Goal: Find specific page/section: Find specific page/section

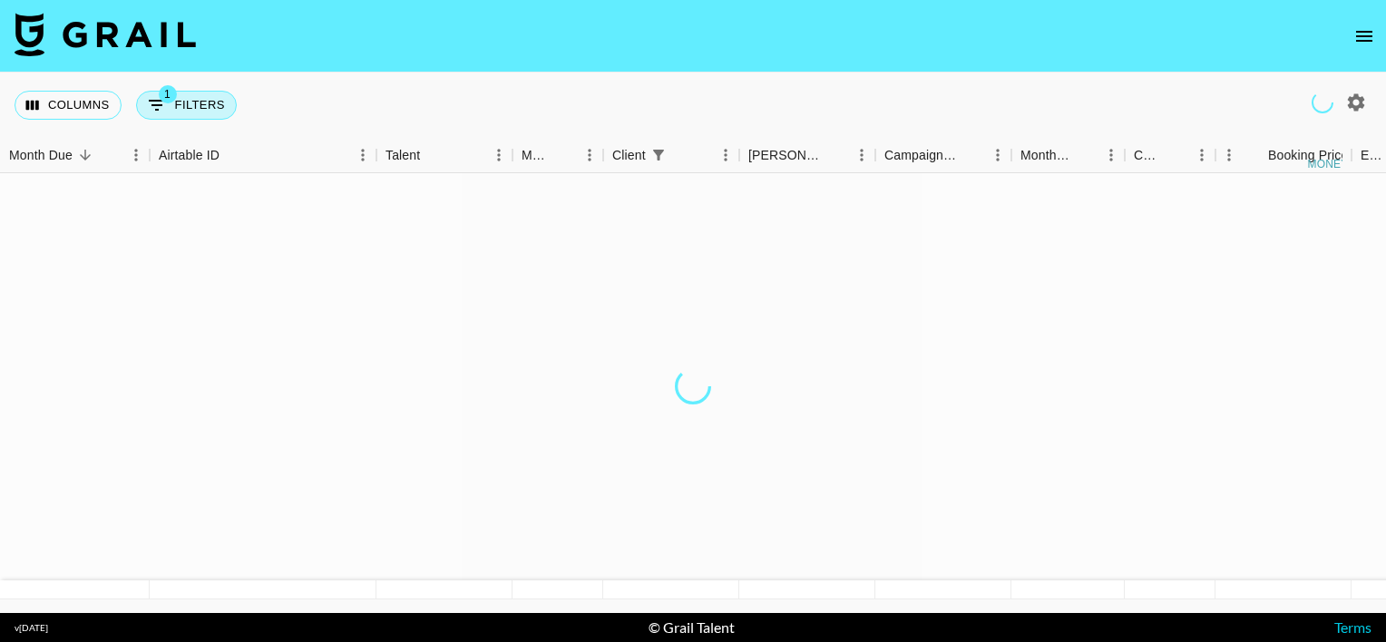
click at [190, 103] on button "1 Filters" at bounding box center [186, 105] width 101 height 29
click at [190, 110] on button "1 Filters" at bounding box center [186, 105] width 101 height 29
select select "clientId"
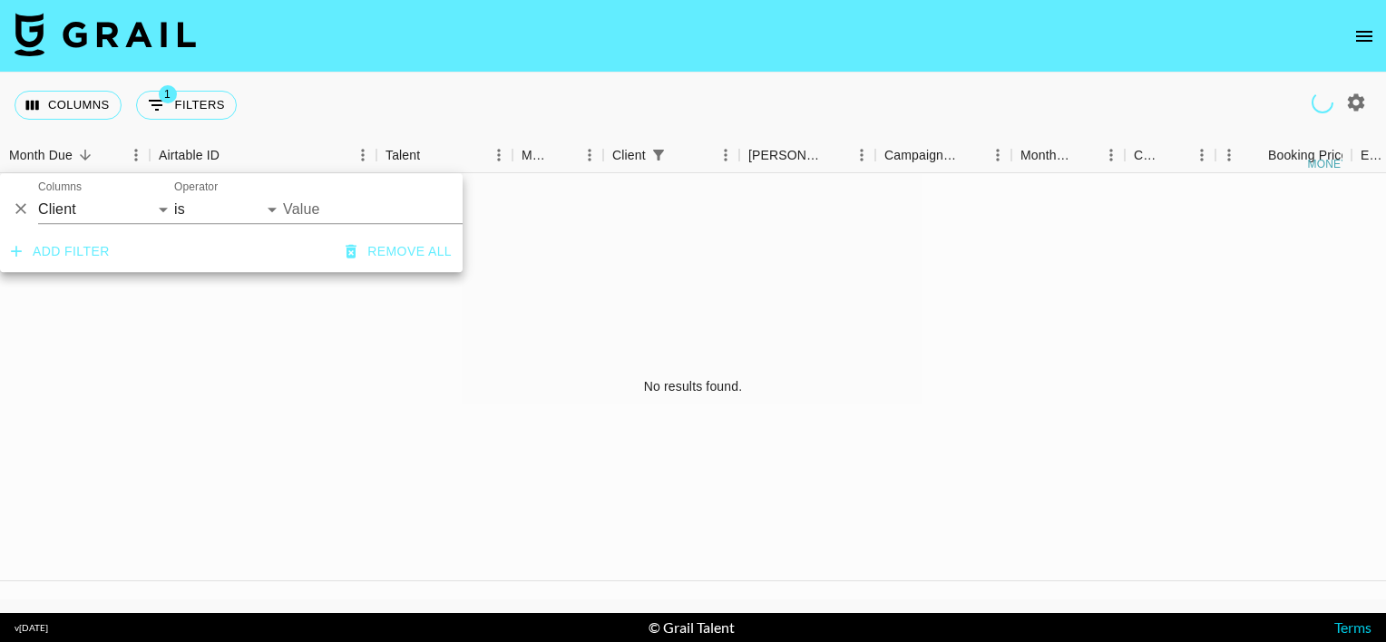
click at [313, 200] on input "Value" at bounding box center [393, 209] width 221 height 28
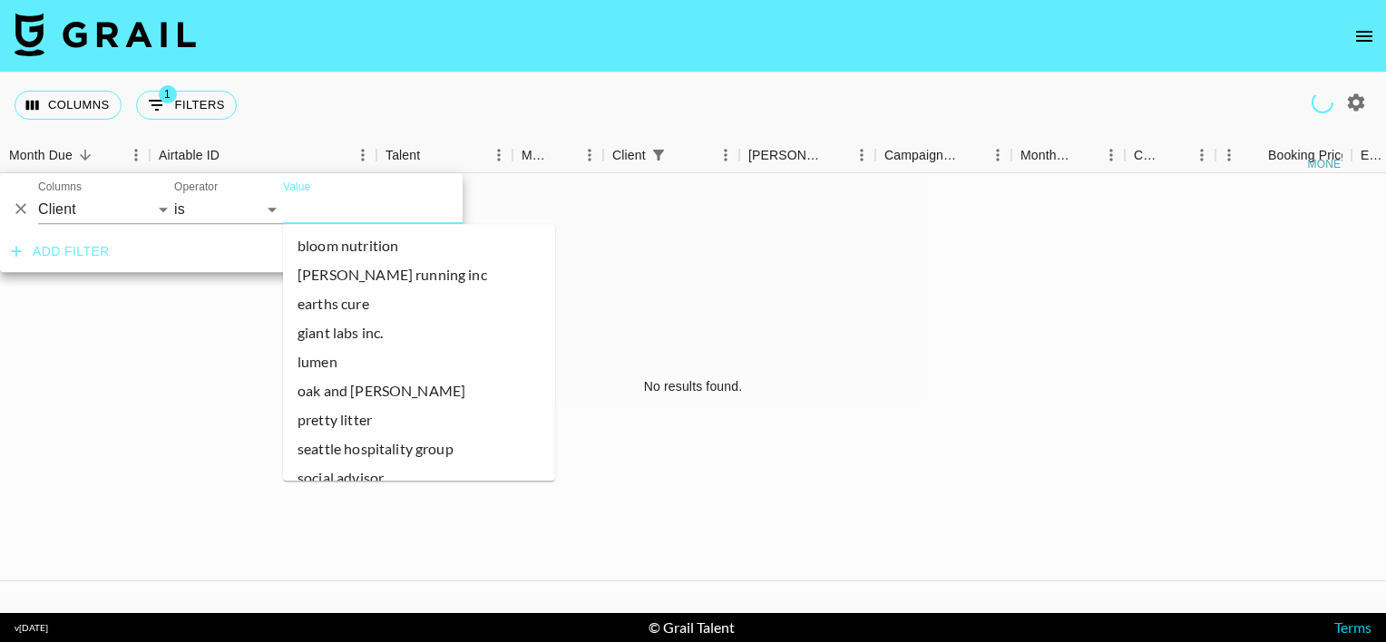
click at [1358, 104] on icon "button" at bounding box center [1356, 103] width 22 height 22
select select "[DATE]"
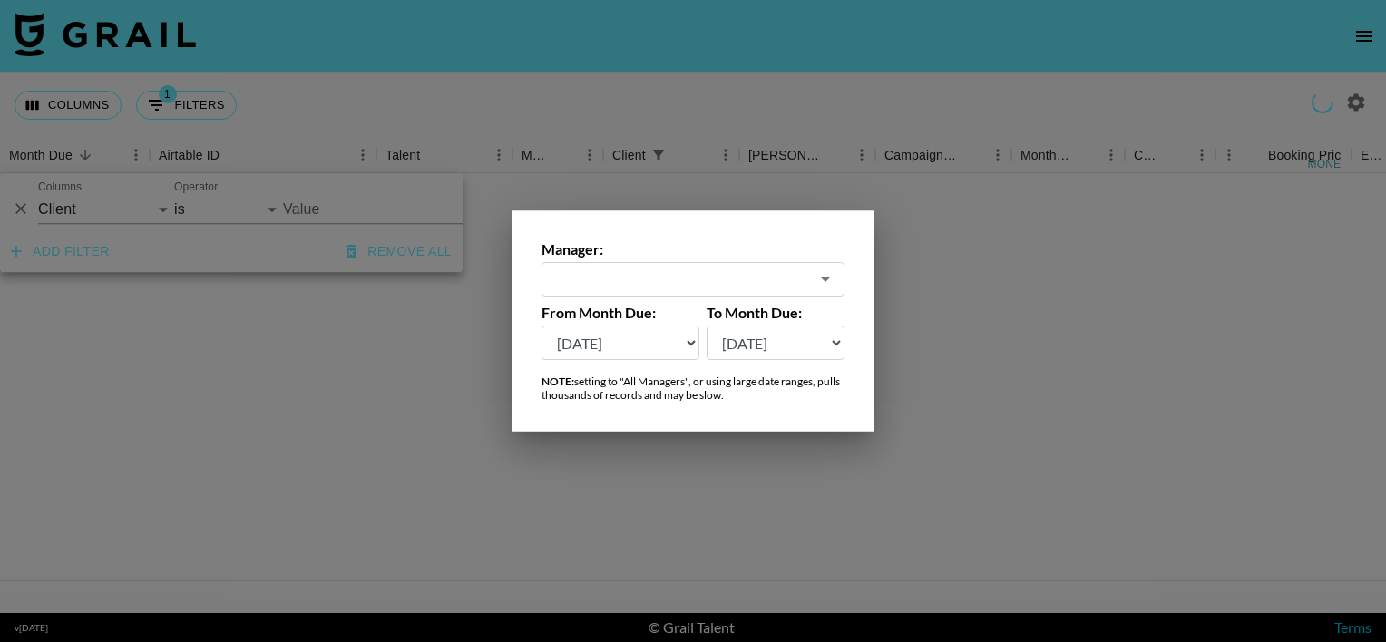
click at [633, 280] on input "text" at bounding box center [680, 279] width 257 height 21
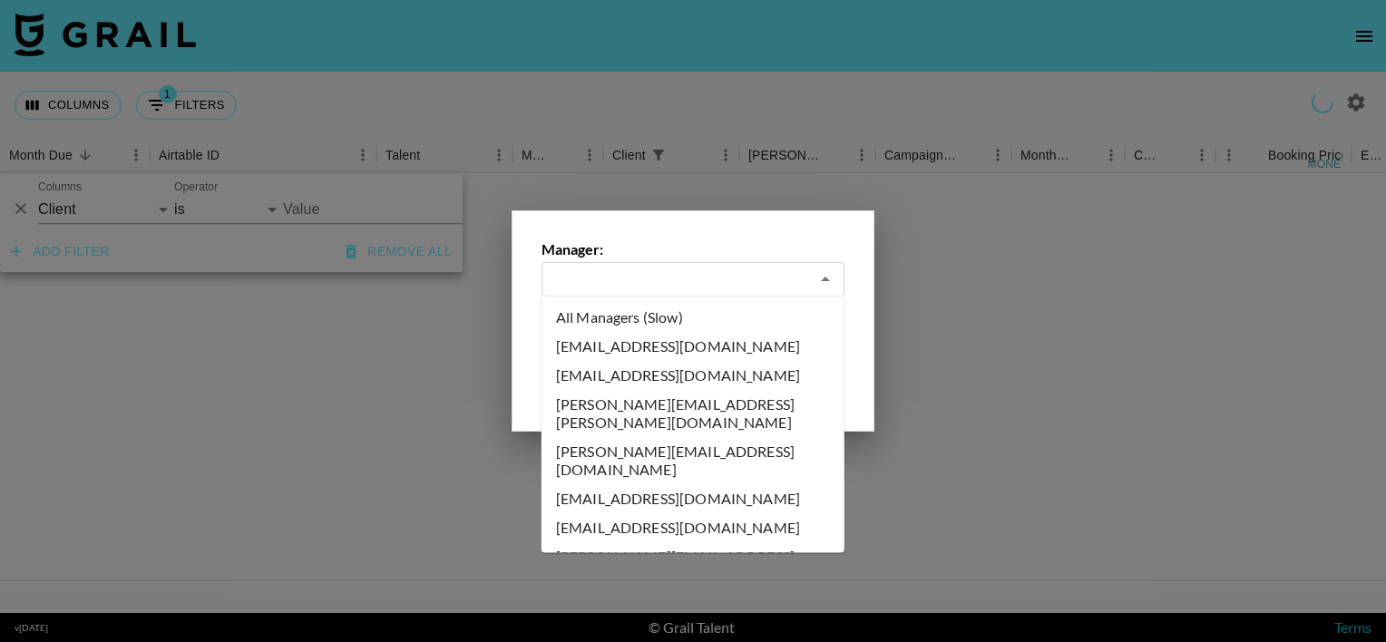
click at [814, 283] on icon "Close" at bounding box center [825, 279] width 22 height 22
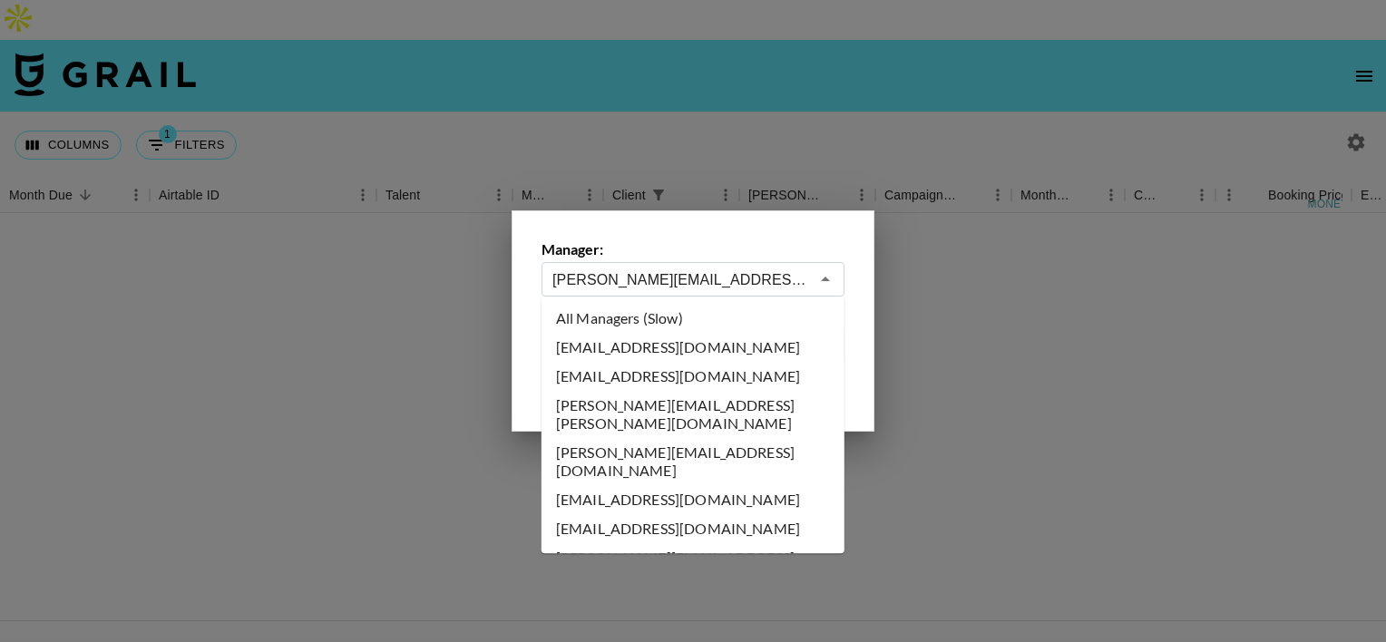
click at [635, 272] on input "[PERSON_NAME][EMAIL_ADDRESS][PERSON_NAME][DOMAIN_NAME]" at bounding box center [680, 279] width 257 height 21
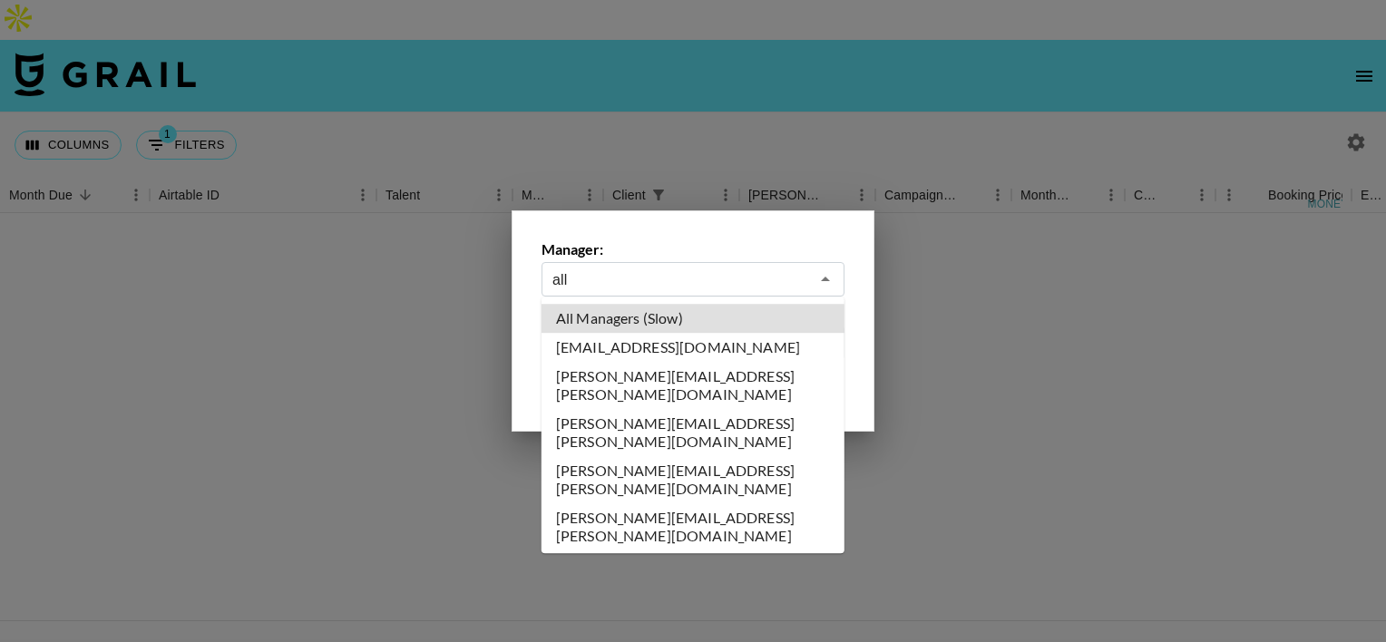
type input "All Managers (Slow)"
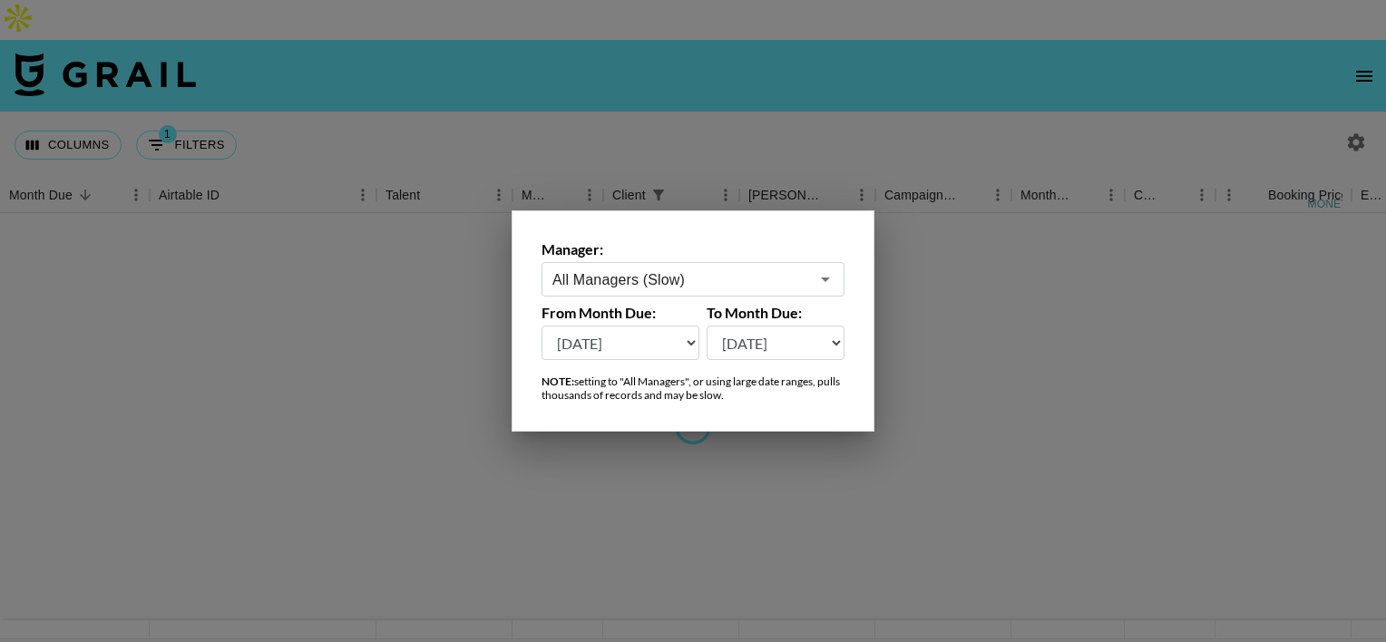
click at [547, 119] on div at bounding box center [693, 321] width 1386 height 642
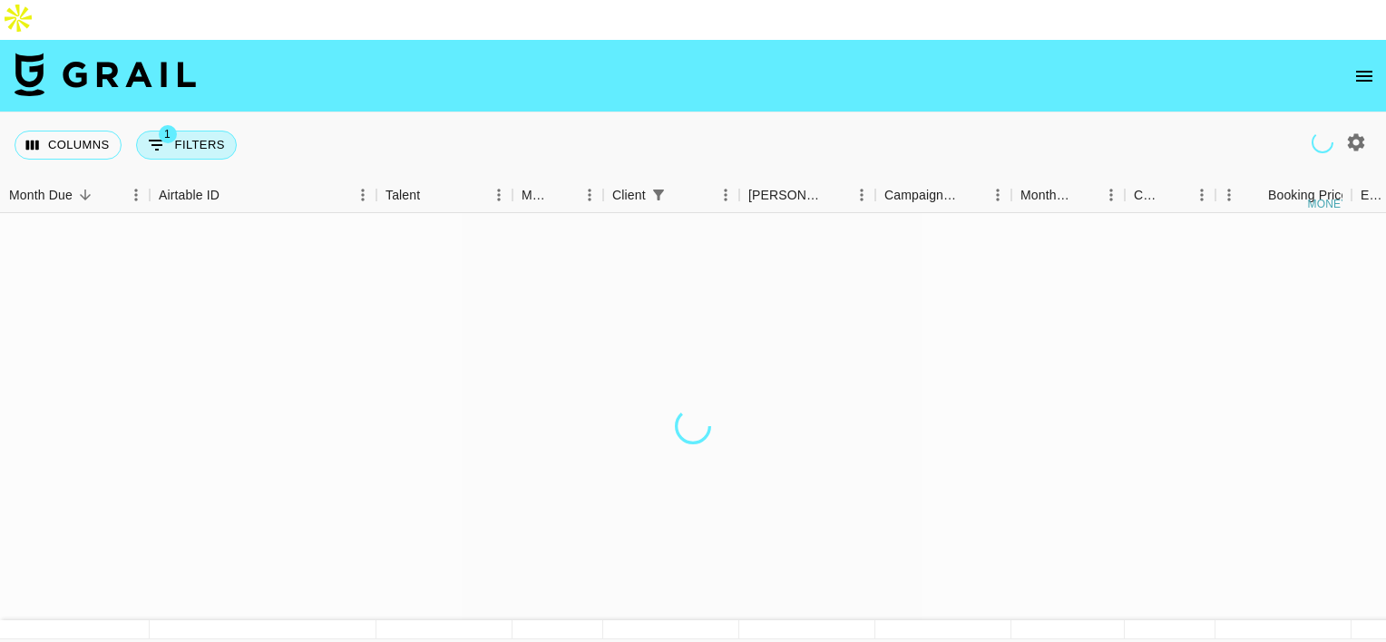
click at [196, 131] on button "1 Filters" at bounding box center [186, 145] width 101 height 29
select select "clientId"
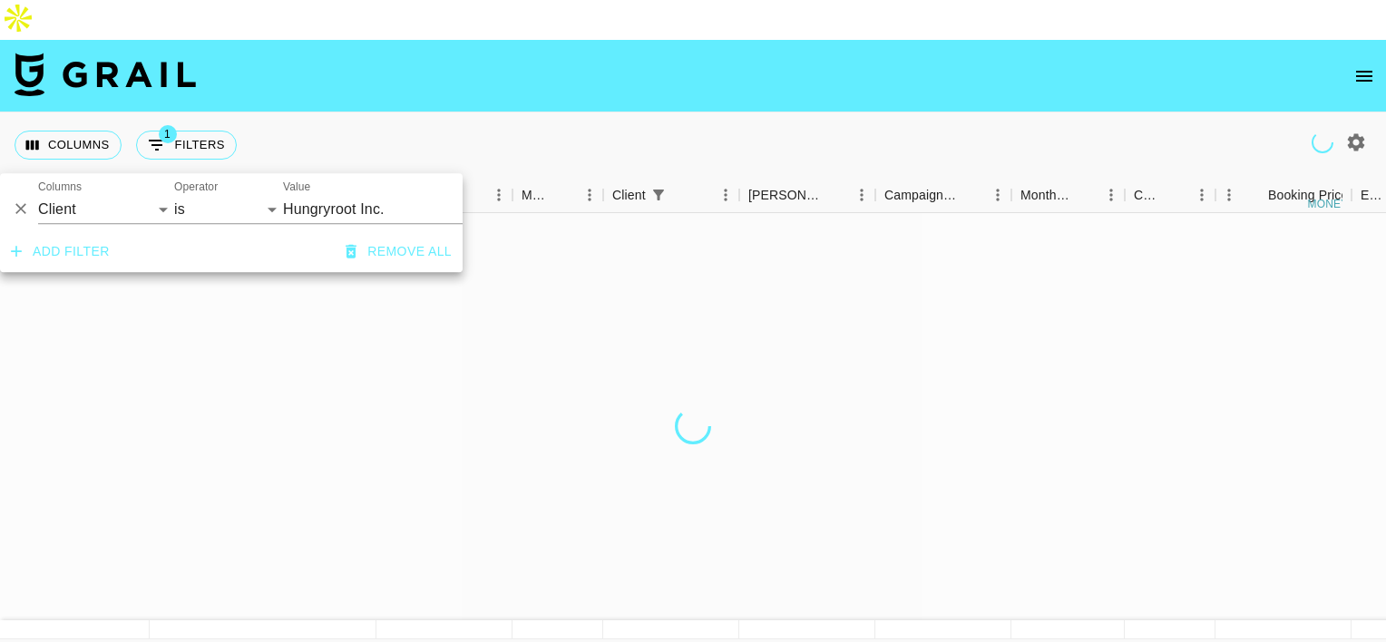
click at [332, 207] on input "Hungryroot Inc." at bounding box center [393, 209] width 221 height 28
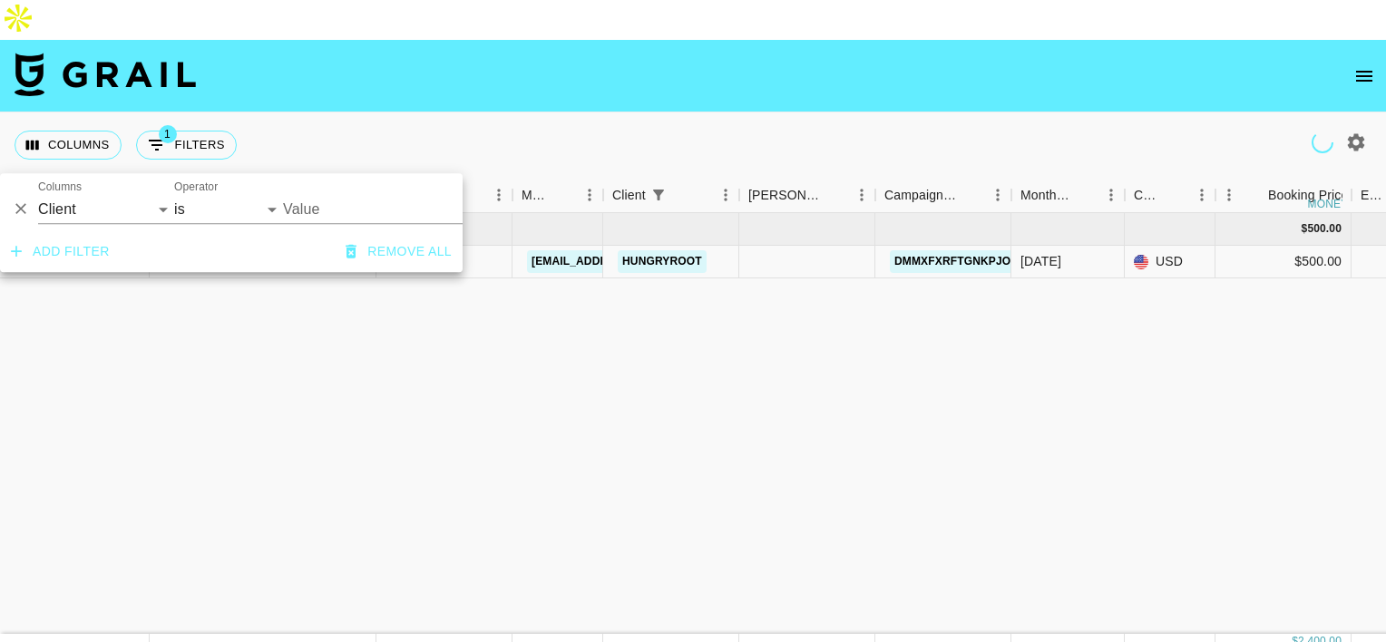
click at [351, 209] on input "Value" at bounding box center [393, 209] width 221 height 28
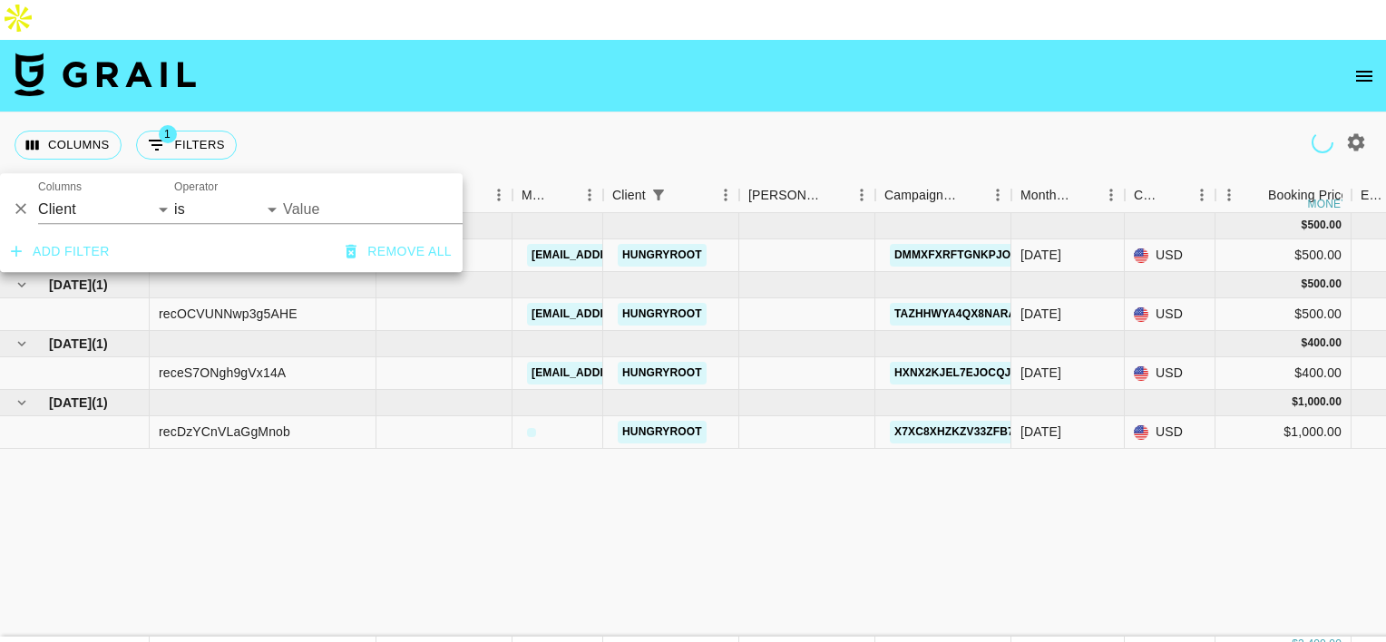
click at [351, 209] on input "Value" at bounding box center [393, 209] width 221 height 28
click at [351, 209] on input "bl" at bounding box center [393, 209] width 221 height 28
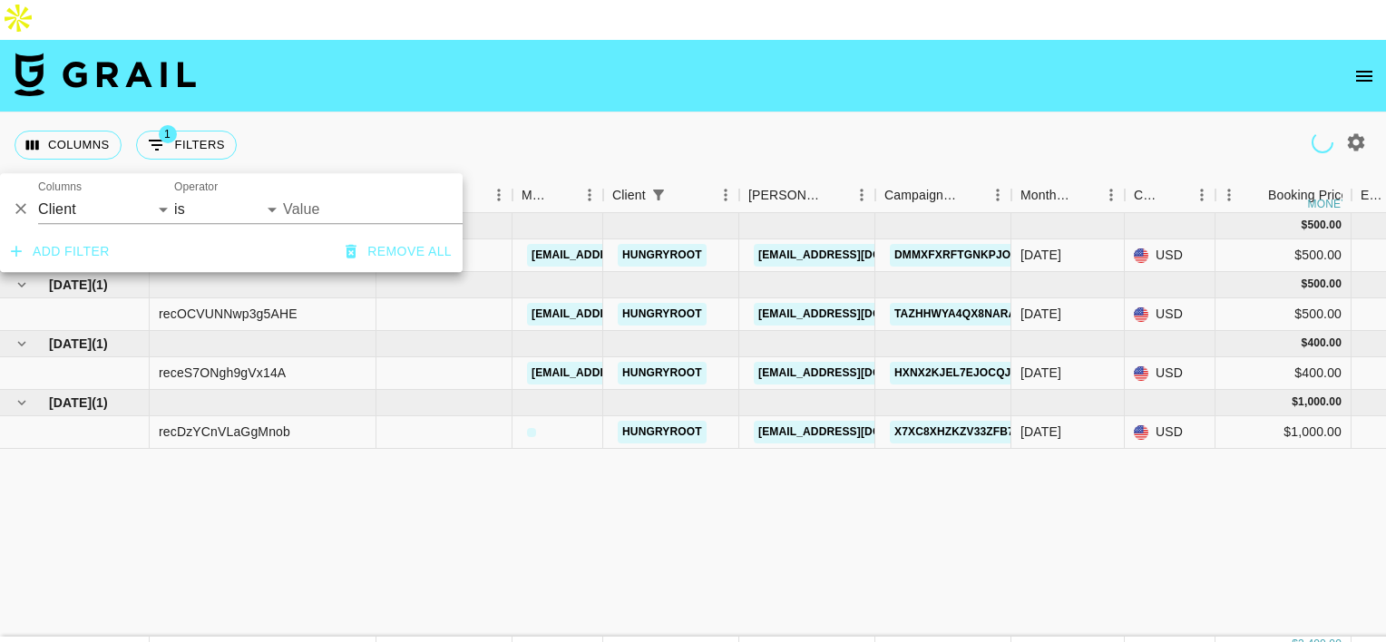
click at [375, 205] on input "Value" at bounding box center [393, 209] width 221 height 28
type input "bloom"
click at [375, 205] on input "Value" at bounding box center [393, 209] width 221 height 28
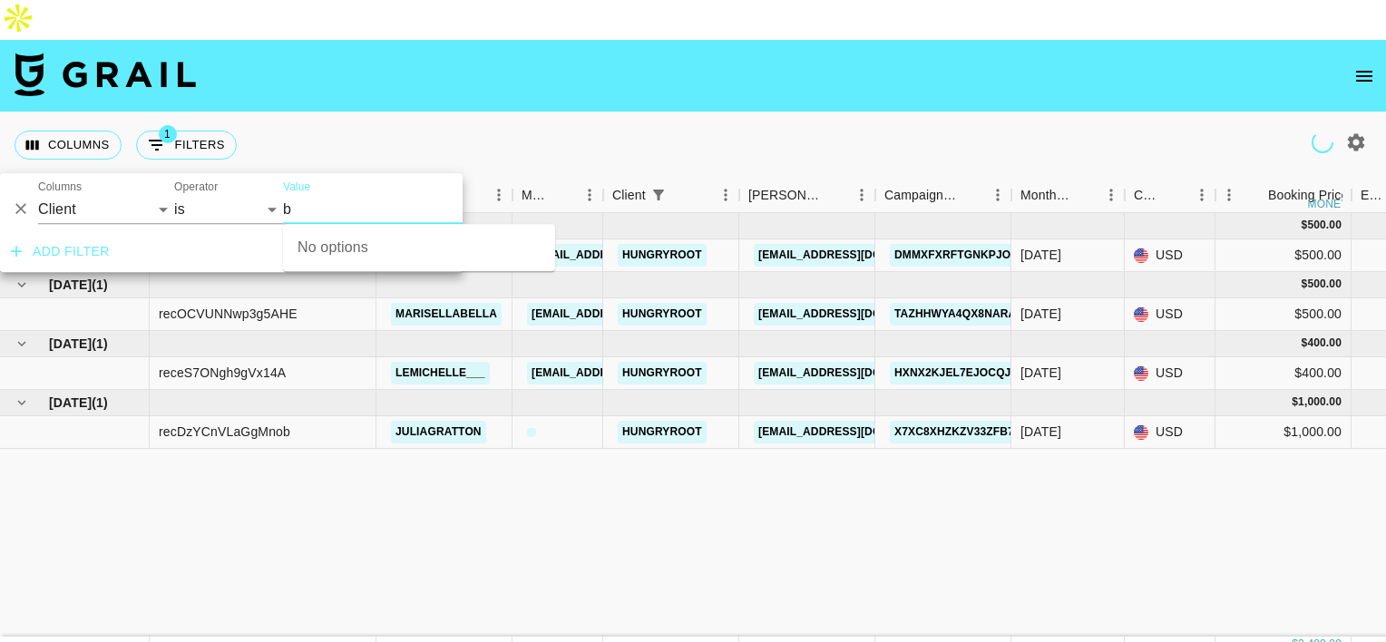
type input "bl"
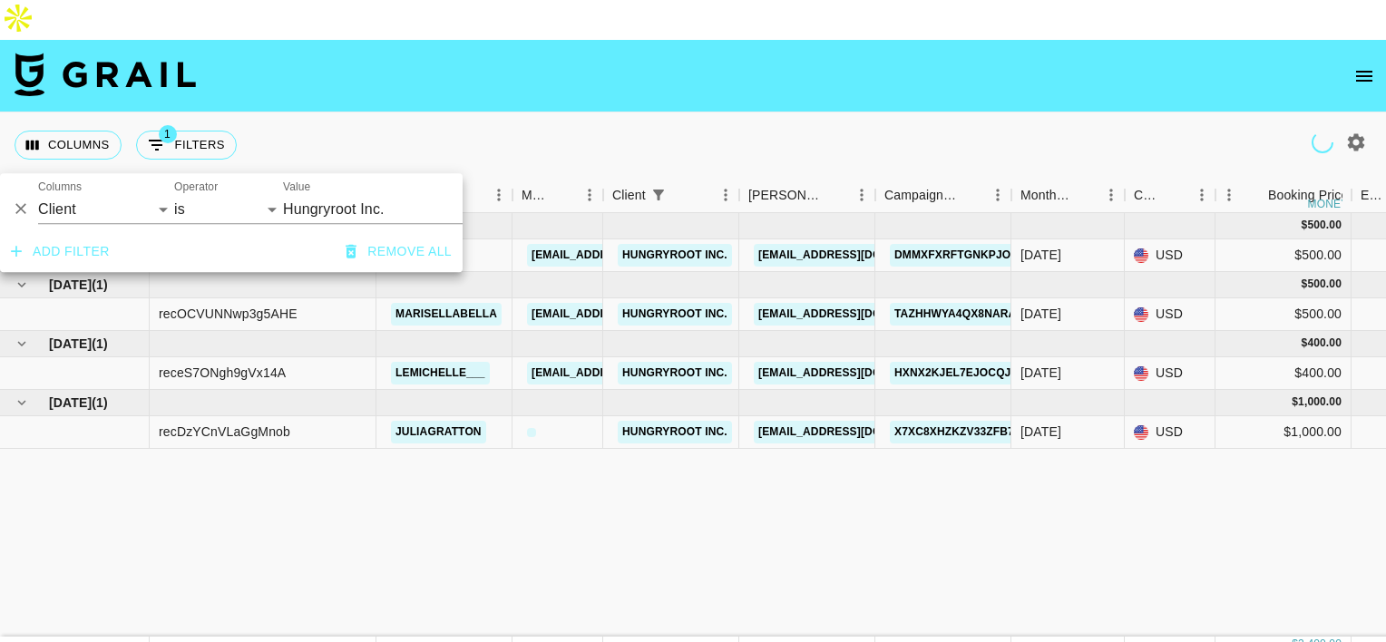
click at [375, 205] on input "Hungryroot Inc." at bounding box center [393, 209] width 221 height 28
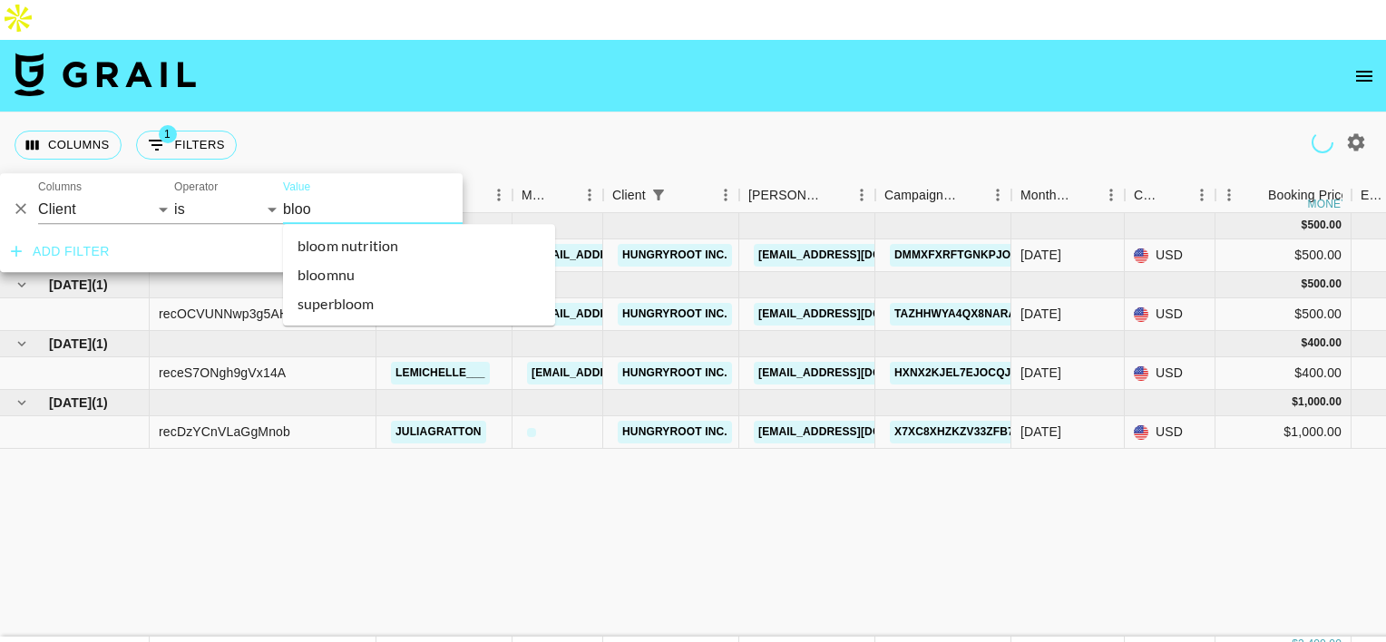
type input "bloom"
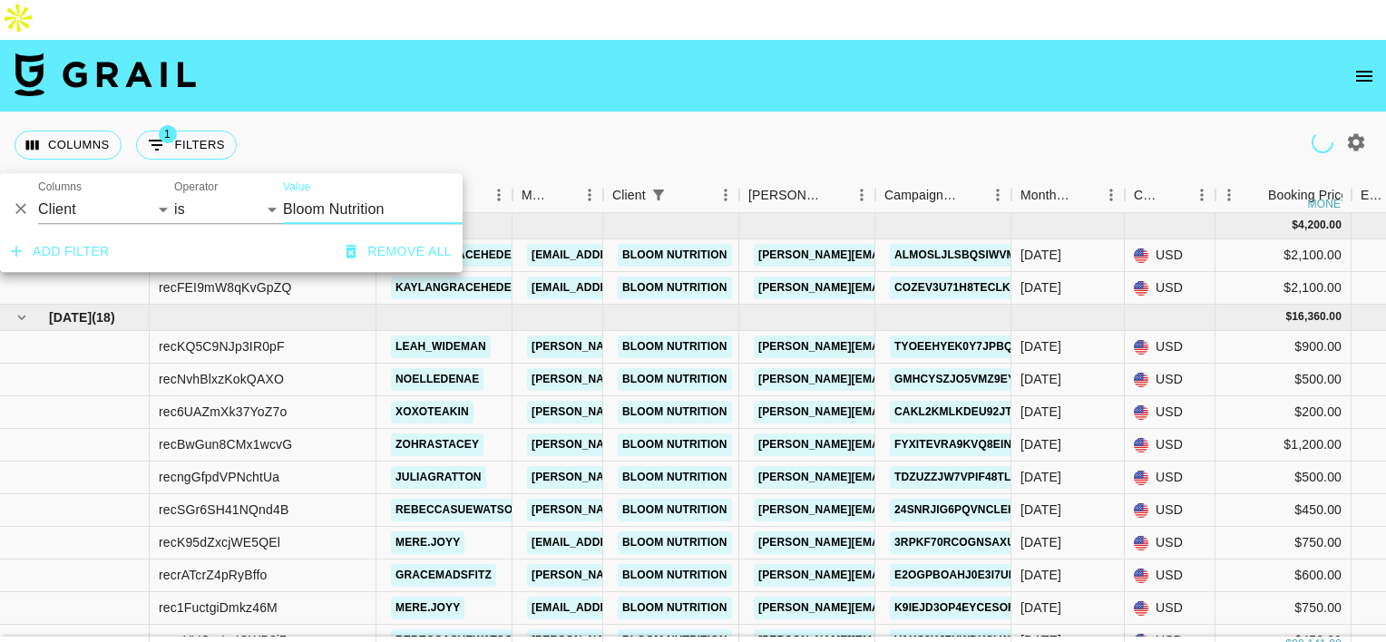
click at [536, 112] on div "Columns 1 Filters + Booking" at bounding box center [693, 144] width 1386 height 65
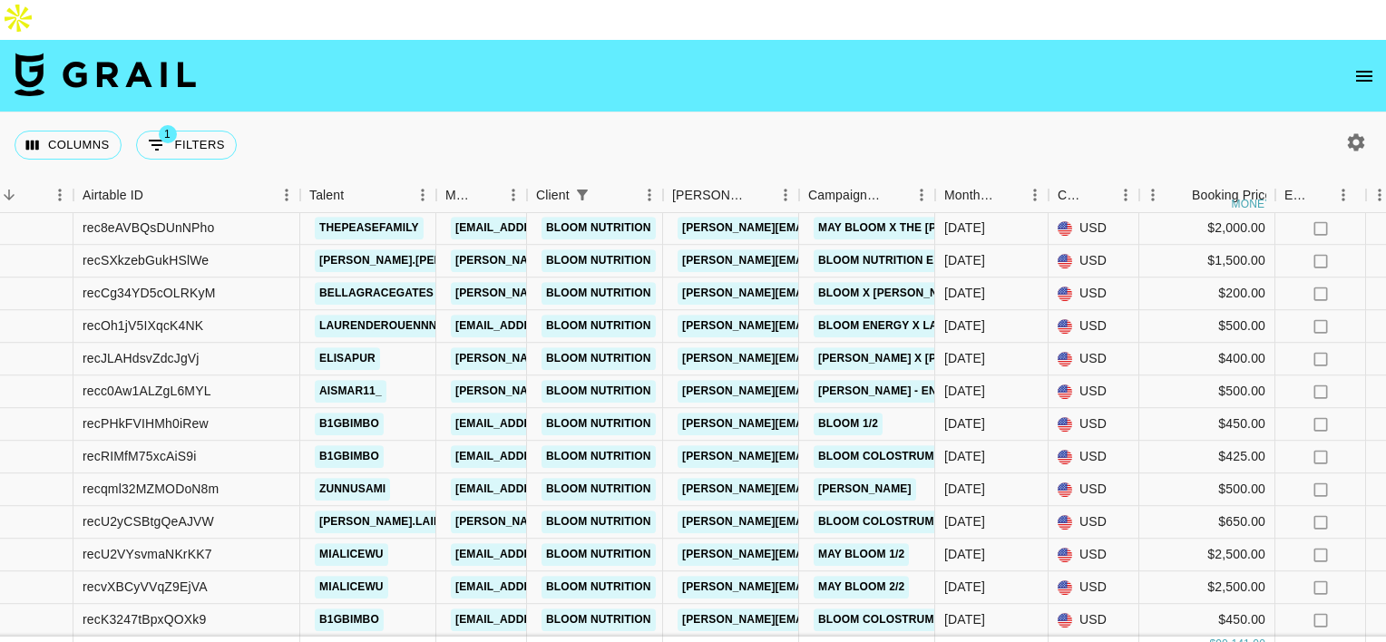
scroll to position [2333, 76]
